Goal: Find specific page/section: Find specific page/section

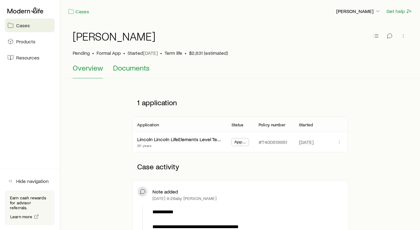
click at [125, 65] on span "Documents" at bounding box center [131, 68] width 37 height 9
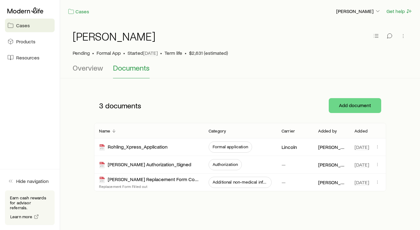
scroll to position [13, 0]
